Goal: Check status: Check status

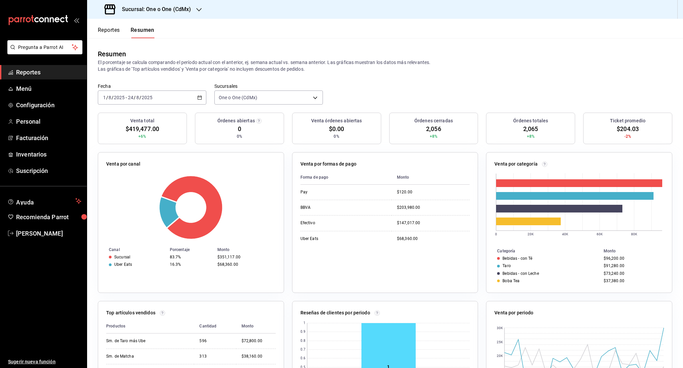
click at [174, 101] on div "[DATE] [DATE] - [DATE] [DATE]" at bounding box center [152, 97] width 109 height 14
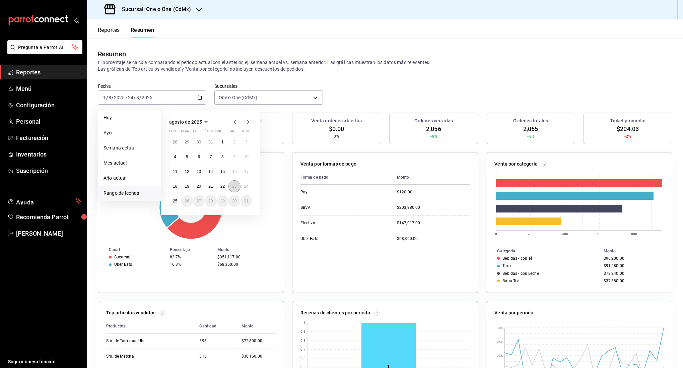
click at [233, 186] on abbr "23" at bounding box center [234, 186] width 4 height 5
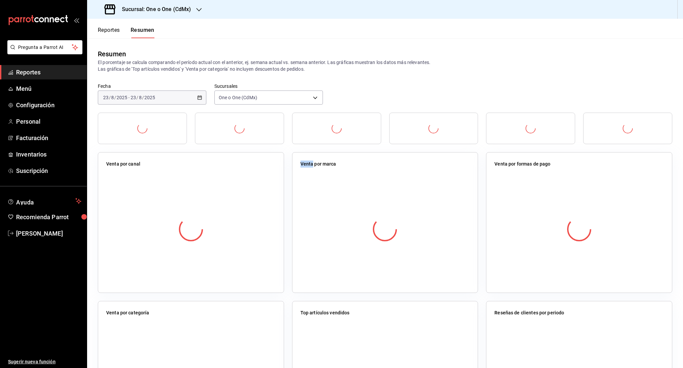
click at [233, 186] on div at bounding box center [191, 229] width 170 height 118
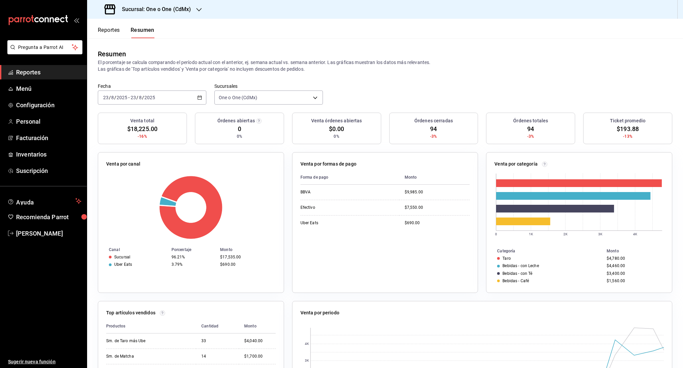
click at [116, 34] on button "Reportes" at bounding box center [109, 32] width 22 height 11
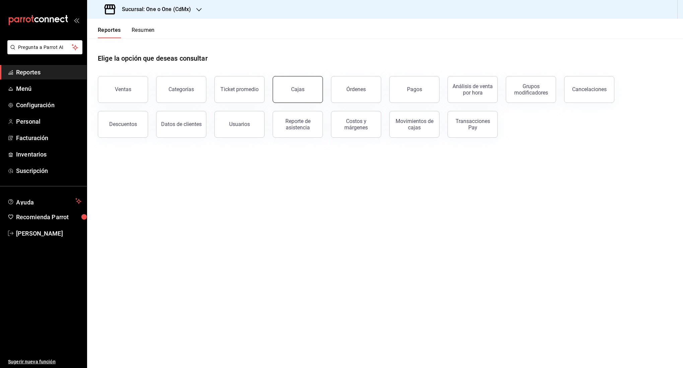
click at [298, 92] on div "Cajas" at bounding box center [297, 89] width 13 height 6
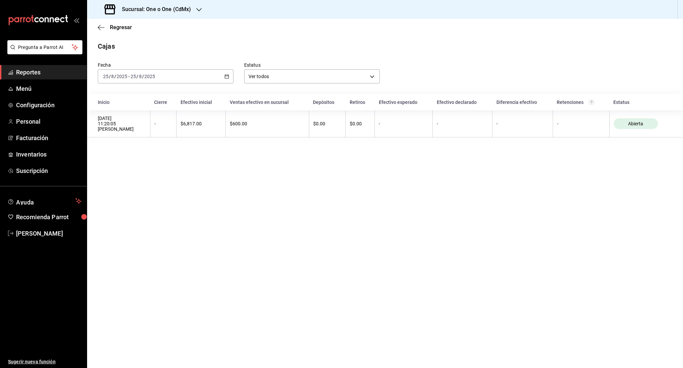
click at [181, 77] on div "[DATE] [DATE] - [DATE] [DATE]" at bounding box center [166, 76] width 136 height 14
click at [132, 171] on span "Rango de fechas" at bounding box center [130, 172] width 52 height 7
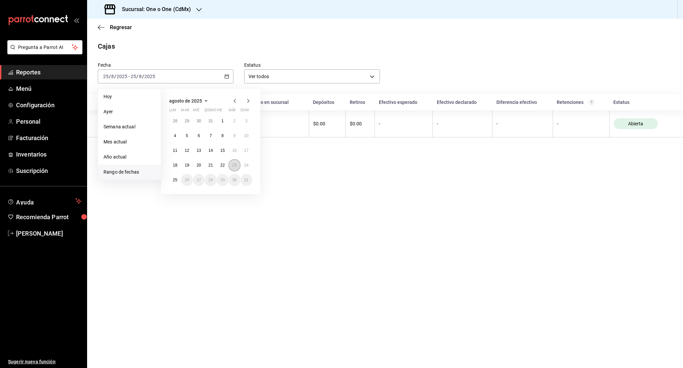
click at [233, 166] on abbr "23" at bounding box center [234, 165] width 4 height 5
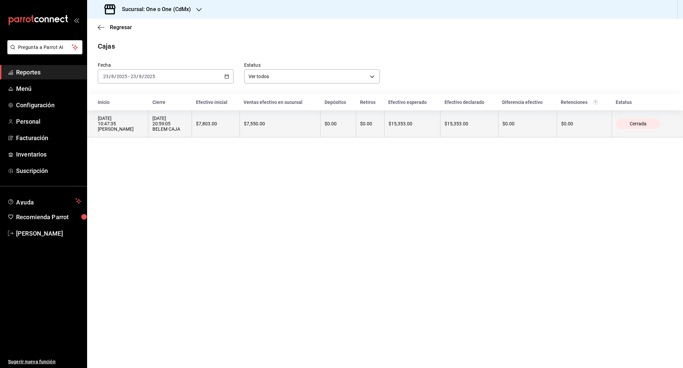
click at [281, 124] on div "$7,550.00" at bounding box center [280, 123] width 72 height 5
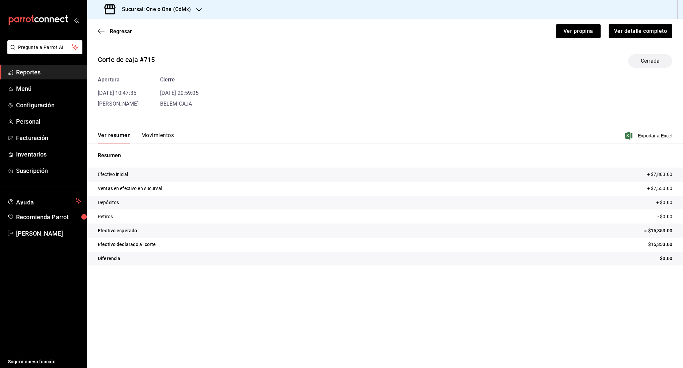
click at [166, 135] on button "Movimientos" at bounding box center [157, 137] width 32 height 11
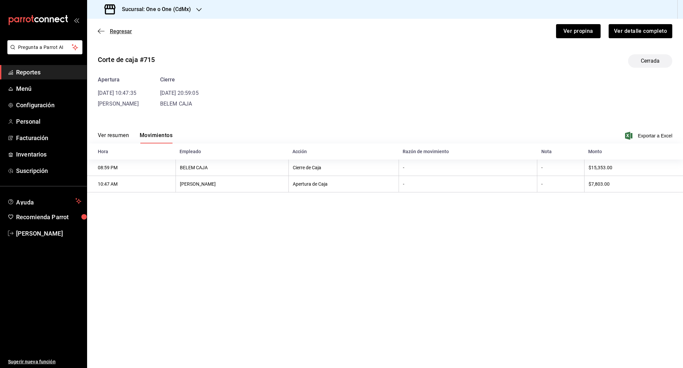
click at [101, 30] on icon "button" at bounding box center [101, 31] width 7 height 6
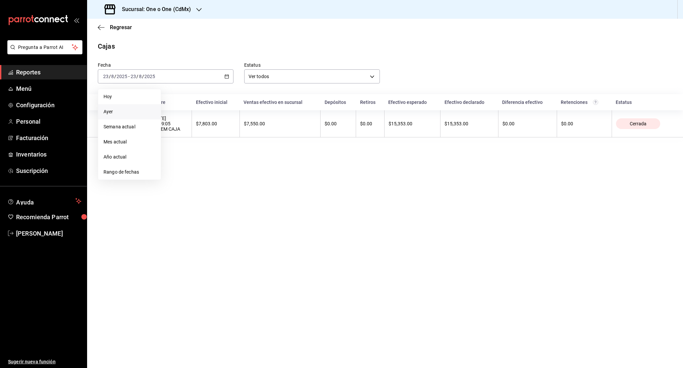
click at [130, 111] on span "Ayer" at bounding box center [130, 111] width 52 height 7
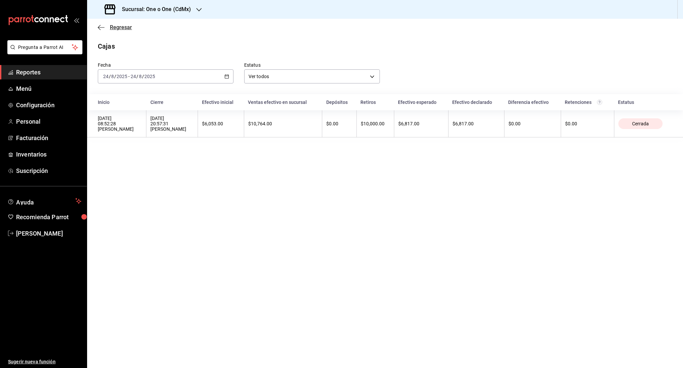
click at [103, 28] on icon "button" at bounding box center [101, 27] width 7 height 6
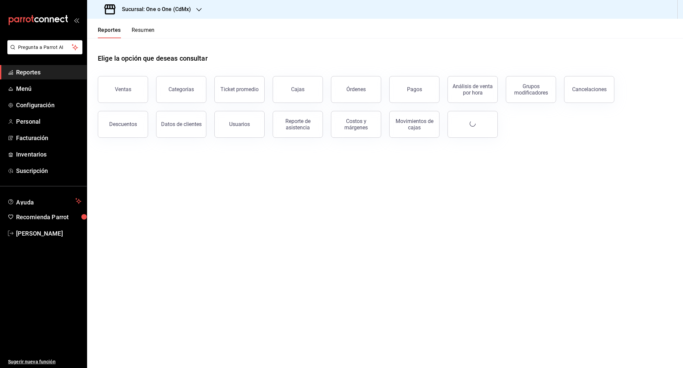
click at [165, 7] on h3 "Sucursal: One o One (CdMx)" at bounding box center [154, 9] width 74 height 8
click at [142, 45] on span "101 Roma Norte (CDMX)" at bounding box center [118, 44] width 53 height 7
click at [291, 89] on button "Cajas" at bounding box center [298, 89] width 50 height 27
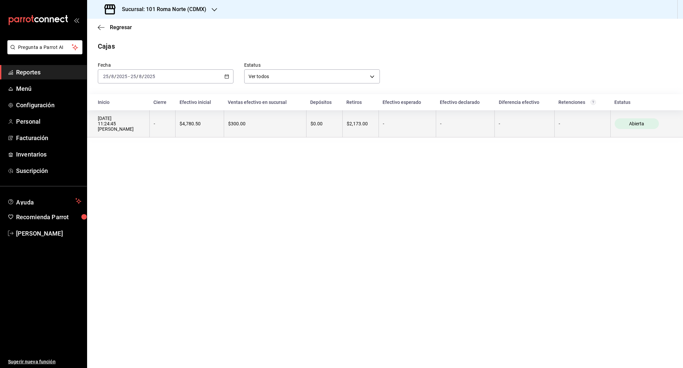
click at [199, 126] on div "$4,780.50" at bounding box center [200, 123] width 40 height 5
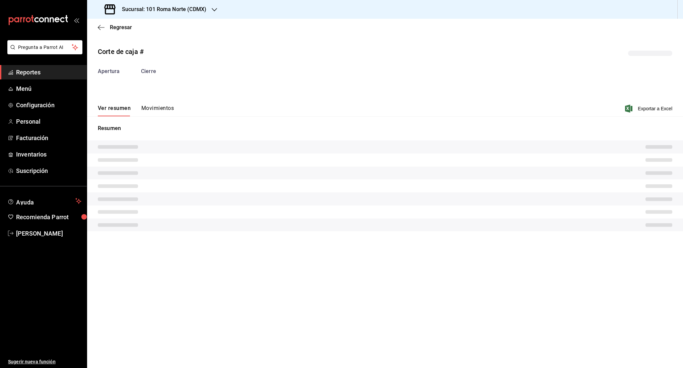
click at [171, 107] on button "Movimientos" at bounding box center [157, 110] width 32 height 11
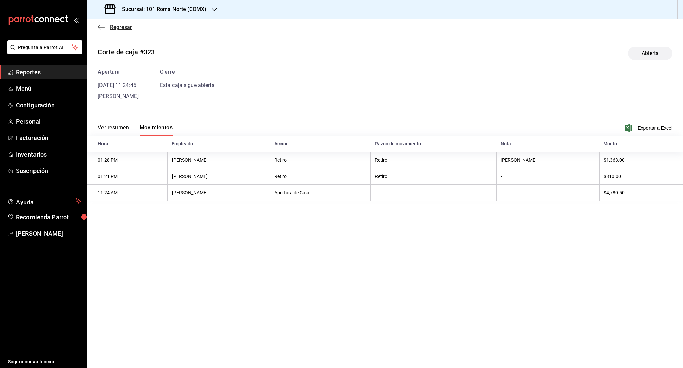
click at [101, 30] on icon "button" at bounding box center [101, 27] width 7 height 6
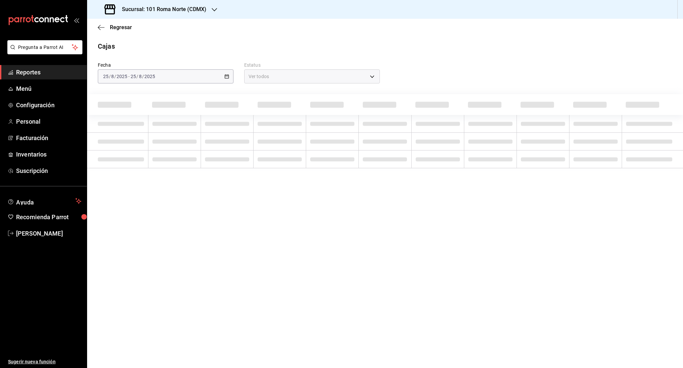
click at [167, 7] on h3 "Sucursal: 101 Roma Norte (CDMX)" at bounding box center [162, 9] width 90 height 8
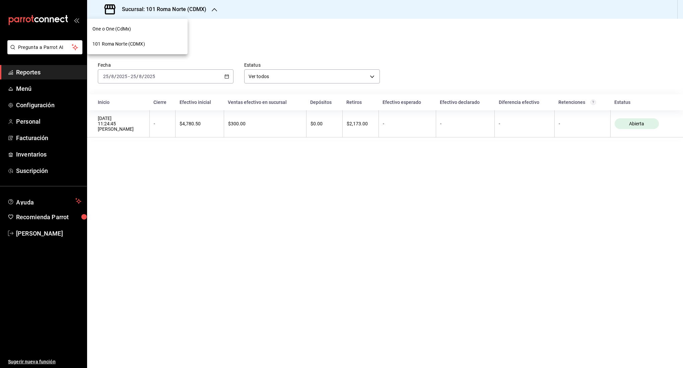
click at [146, 25] on div "One o One (CdMx)" at bounding box center [137, 28] width 101 height 15
click at [197, 77] on div "[DATE] [DATE] - [DATE] [DATE]" at bounding box center [166, 76] width 136 height 14
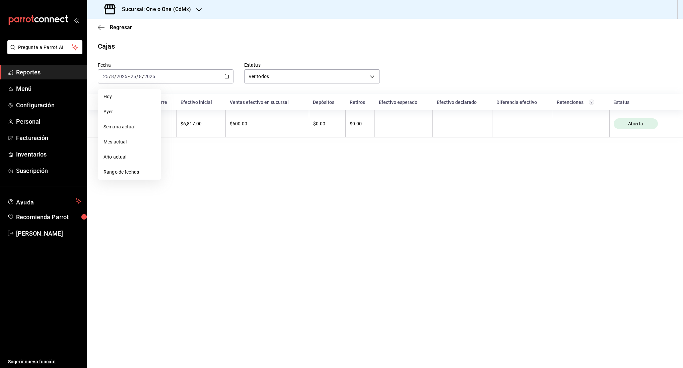
click at [120, 107] on li "Ayer" at bounding box center [129, 111] width 63 height 15
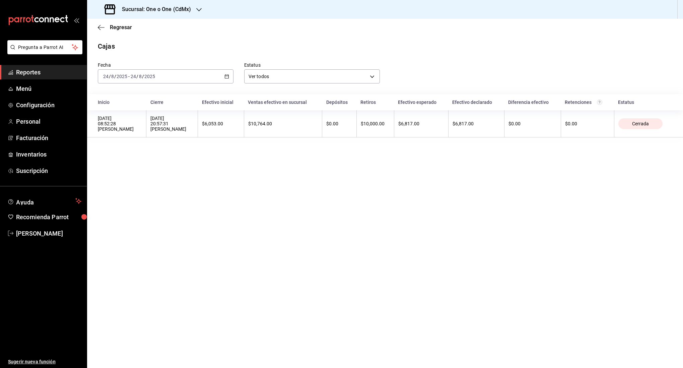
click at [173, 46] on div "Cajas" at bounding box center [385, 46] width 596 height 10
click at [102, 26] on icon "button" at bounding box center [101, 27] width 7 height 6
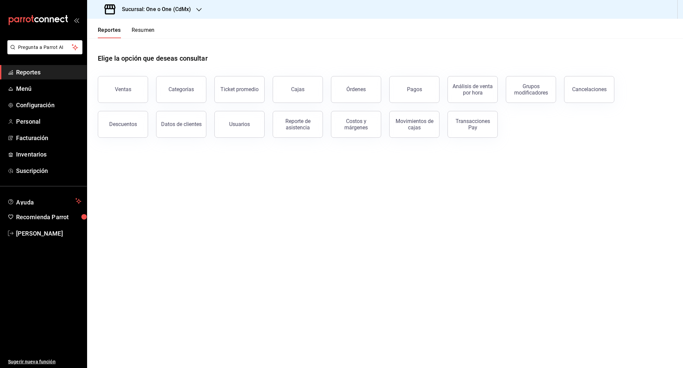
click at [160, 7] on h3 "Sucursal: One o One (CdMx)" at bounding box center [154, 9] width 74 height 8
click at [122, 44] on span "101 Roma Norte (CDMX)" at bounding box center [118, 44] width 53 height 7
click at [144, 32] on button "Resumen" at bounding box center [143, 32] width 23 height 11
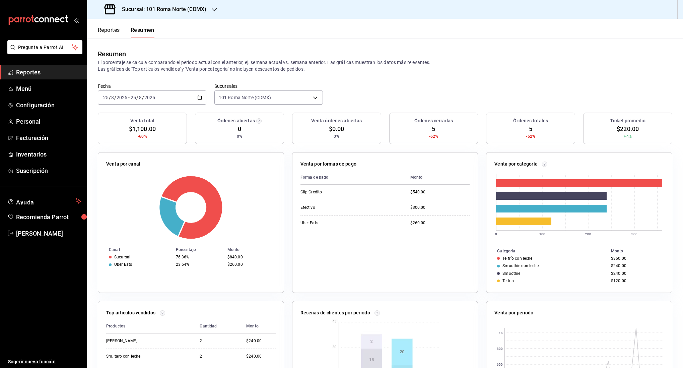
click at [198, 97] on \(Stroke\) "button" at bounding box center [200, 98] width 4 height 4
click at [130, 196] on span "Rango de fechas" at bounding box center [130, 193] width 52 height 7
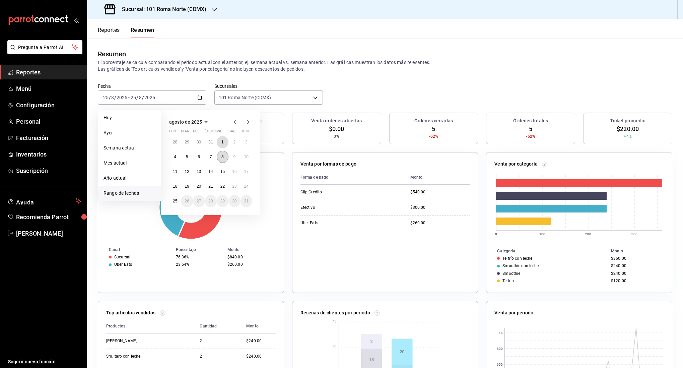
drag, startPoint x: 220, startPoint y: 139, endPoint x: 225, endPoint y: 161, distance: 22.5
click at [221, 139] on button "1" at bounding box center [223, 142] width 12 height 12
click at [250, 188] on button "24" at bounding box center [247, 186] width 12 height 12
